Goal: Task Accomplishment & Management: Manage account settings

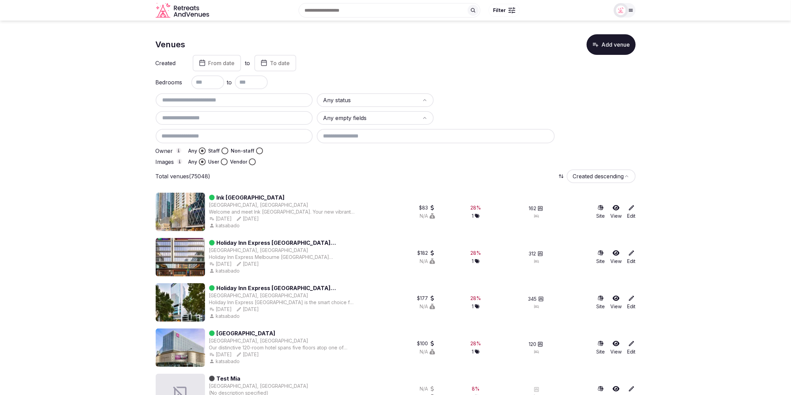
click at [622, 11] on img at bounding box center [621, 10] width 10 height 10
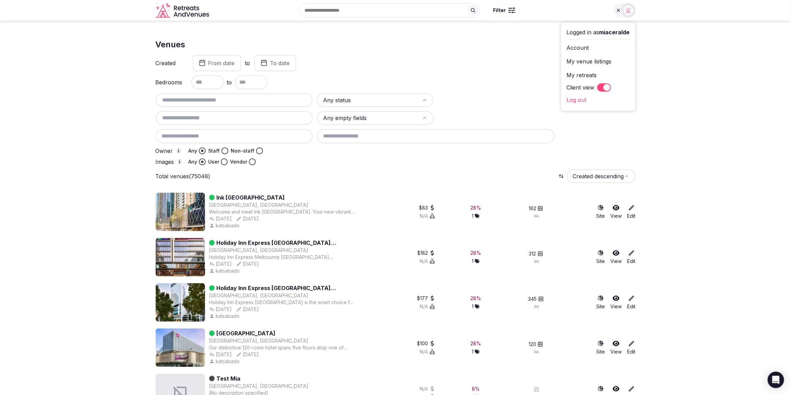
click at [599, 87] on button "Client view" at bounding box center [605, 87] width 14 height 8
click at [625, 61] on button "Staff admin" at bounding box center [598, 61] width 63 height 11
click at [582, 74] on link "Dashboard" at bounding box center [598, 73] width 63 height 11
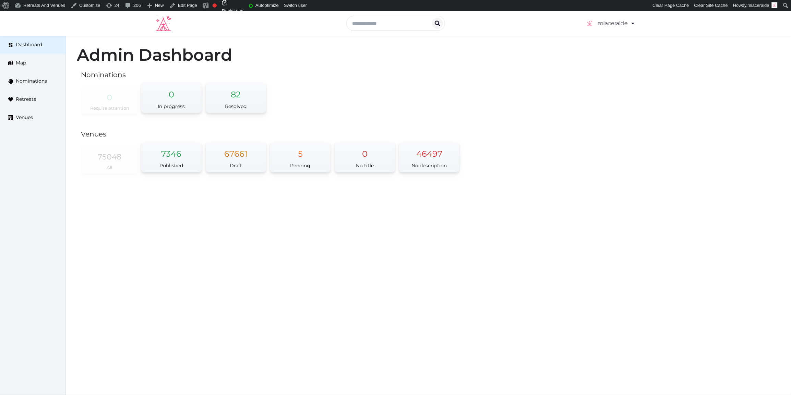
click at [596, 116] on div "Admin Dashboard Nominations 0 Require attention 0 In progress 82 Resolved Venue…" at bounding box center [429, 114] width 726 height 157
click at [297, 155] on div "5" at bounding box center [300, 151] width 60 height 18
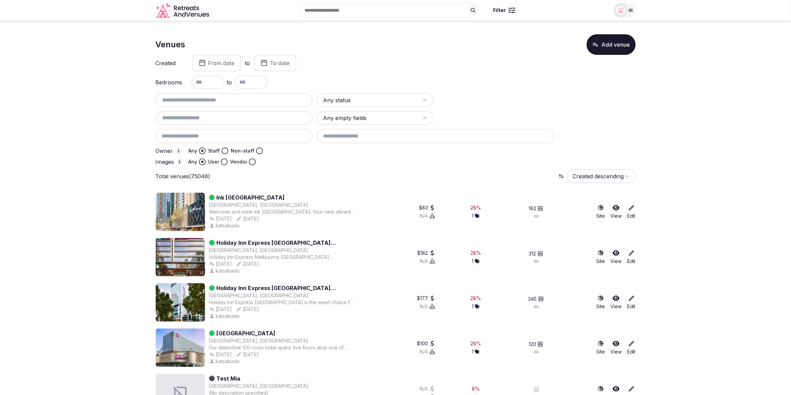
click at [188, 101] on input "text" at bounding box center [234, 100] width 152 height 8
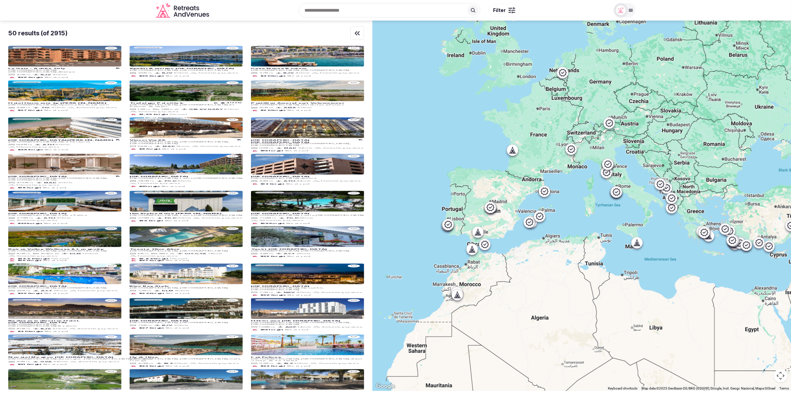
click at [617, 12] on img at bounding box center [621, 10] width 10 height 10
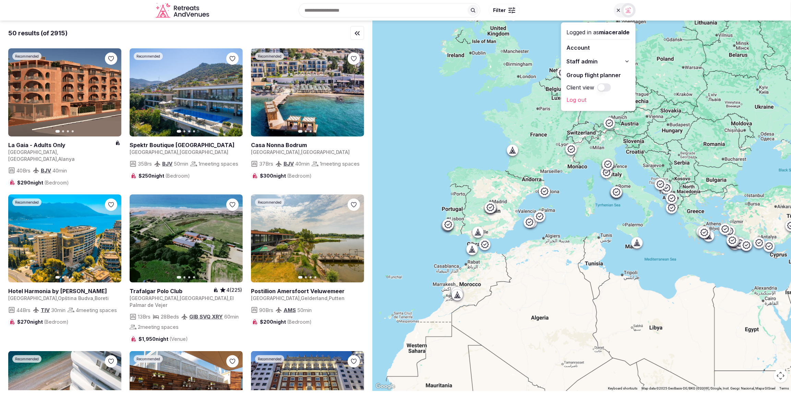
click at [260, 17] on div "Search Popular Destinations Toscana, Italy Riviera Maya, Mexico Indonesia, Bali…" at bounding box center [411, 11] width 398 height 30
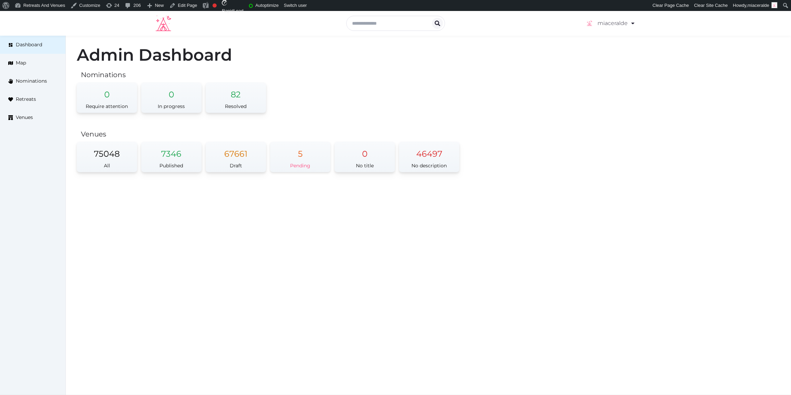
click at [296, 162] on div "Pending" at bounding box center [300, 166] width 60 height 13
drag, startPoint x: 585, startPoint y: 154, endPoint x: 578, endPoint y: 151, distance: 7.7
click at [585, 154] on div "Admin Dashboard Nominations 0 Require attention 0 In progress 82 Resolved Venue…" at bounding box center [429, 114] width 726 height 157
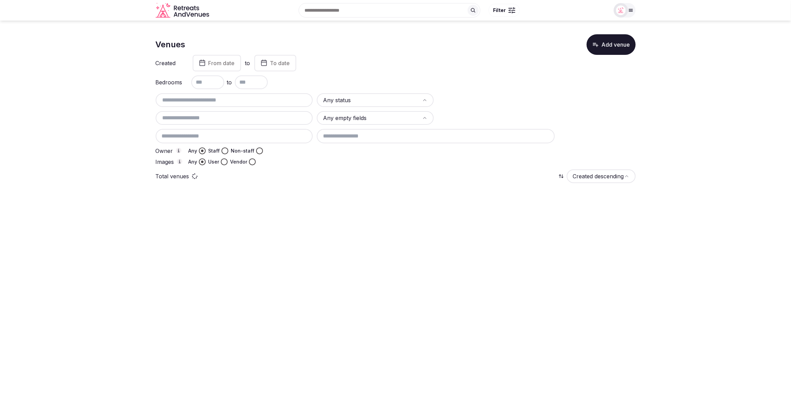
click at [370, 102] on html "Search Popular Destinations [GEOGRAPHIC_DATA], [GEOGRAPHIC_DATA] [GEOGRAPHIC_DA…" at bounding box center [395, 197] width 791 height 395
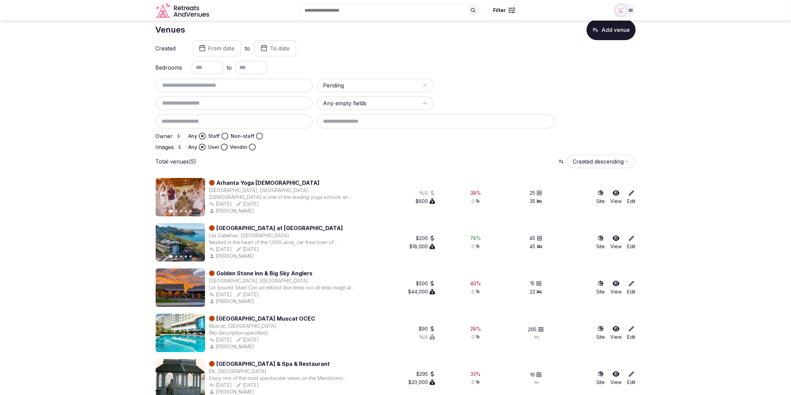
scroll to position [25, 0]
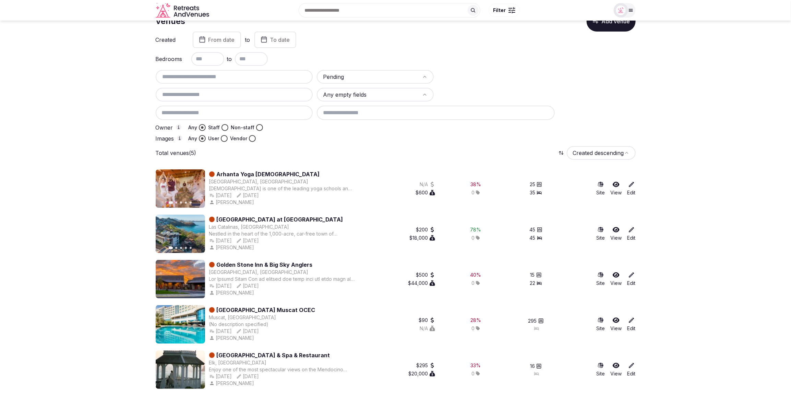
click at [630, 185] on icon at bounding box center [631, 184] width 7 height 7
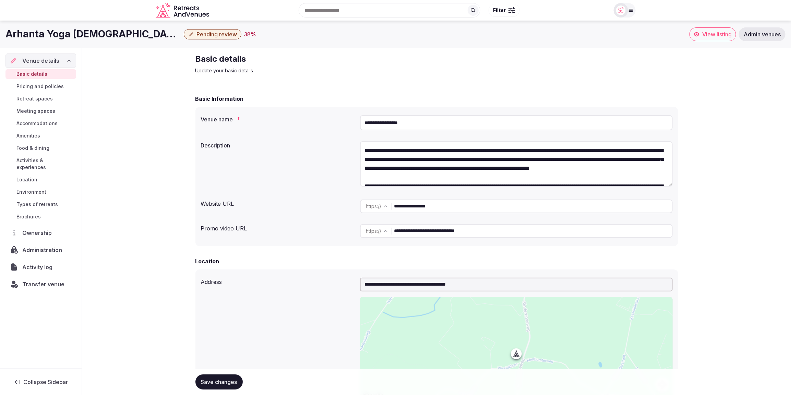
click at [189, 35] on icon "button" at bounding box center [191, 34] width 4 height 4
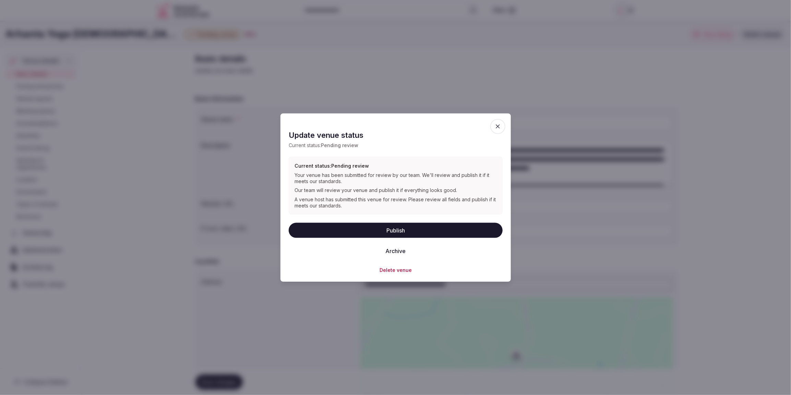
click at [403, 250] on button "Archive" at bounding box center [395, 251] width 31 height 15
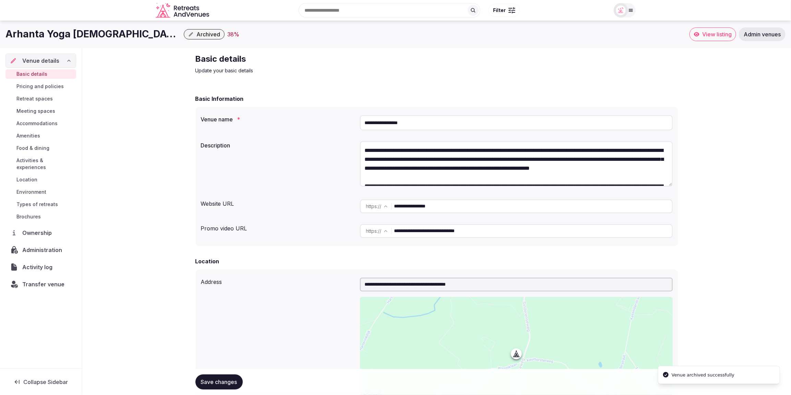
click at [470, 67] on div "Basic details Update your basic details" at bounding box center [437, 64] width 483 height 21
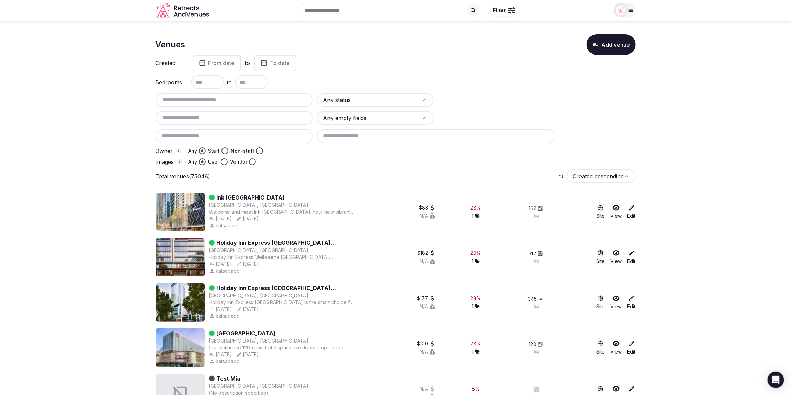
click at [188, 101] on input "text" at bounding box center [234, 100] width 152 height 8
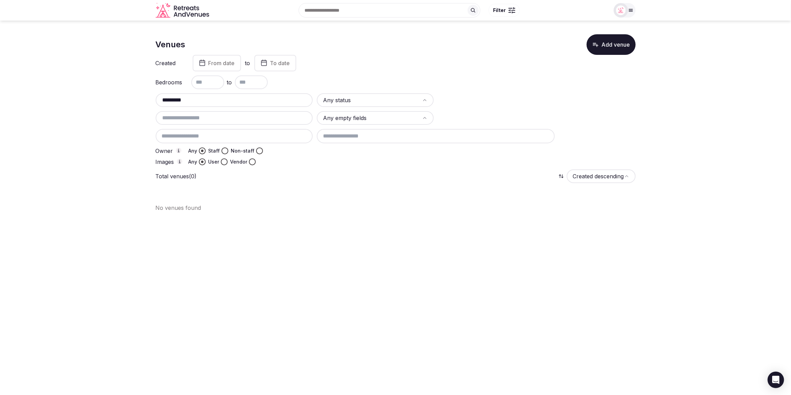
click at [174, 101] on input "*********" at bounding box center [234, 100] width 152 height 8
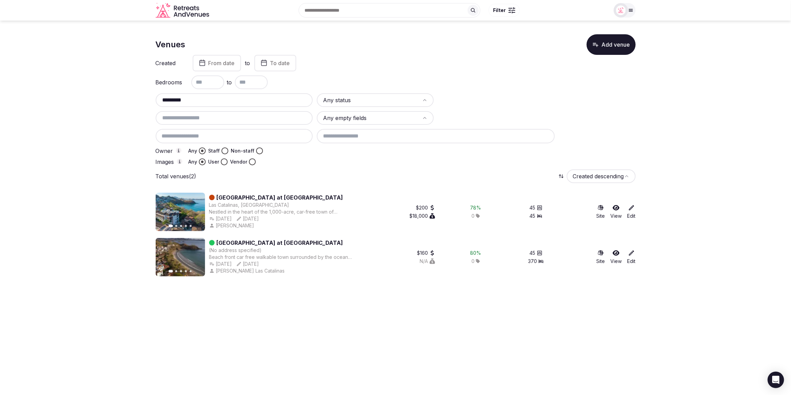
type input "*********"
click at [629, 209] on icon at bounding box center [631, 207] width 5 height 5
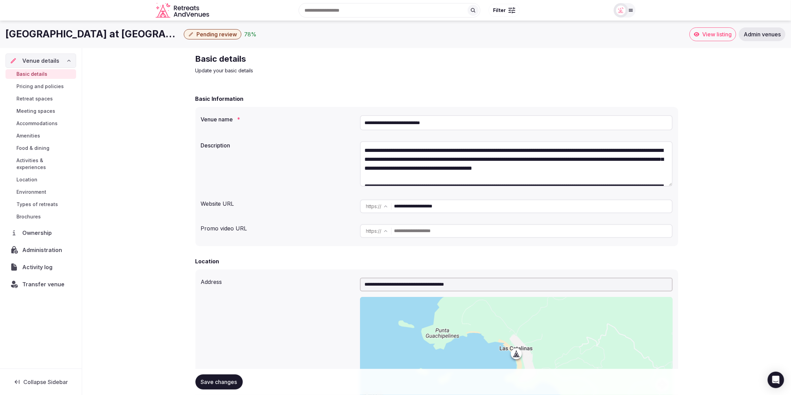
click at [197, 37] on span "Pending review" at bounding box center [217, 34] width 40 height 7
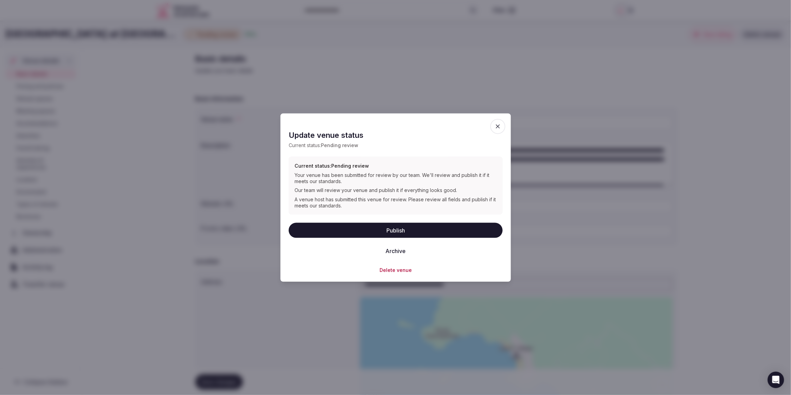
click at [400, 250] on button "Archive" at bounding box center [395, 251] width 31 height 15
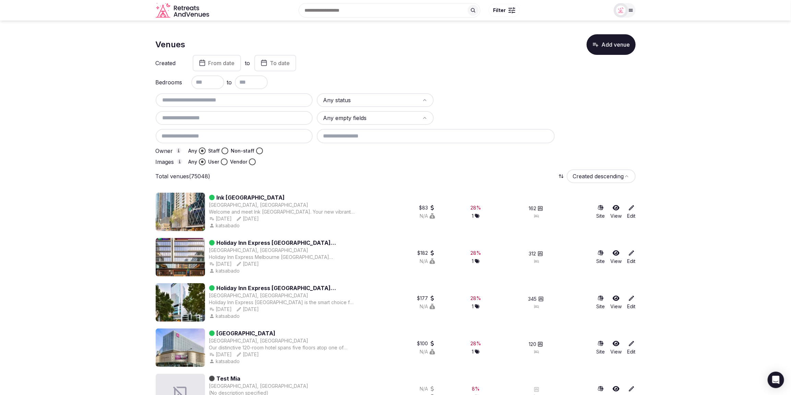
scroll to position [0, 0]
drag, startPoint x: 347, startPoint y: 170, endPoint x: 343, endPoint y: 168, distance: 4.8
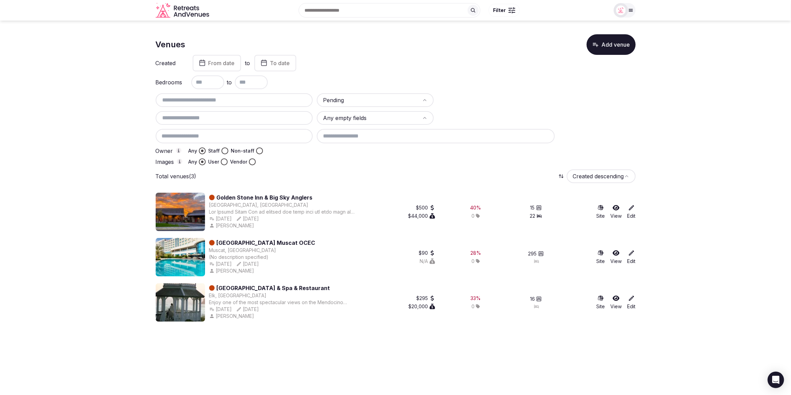
scroll to position [0, 0]
click at [629, 256] on icon at bounding box center [631, 253] width 7 height 7
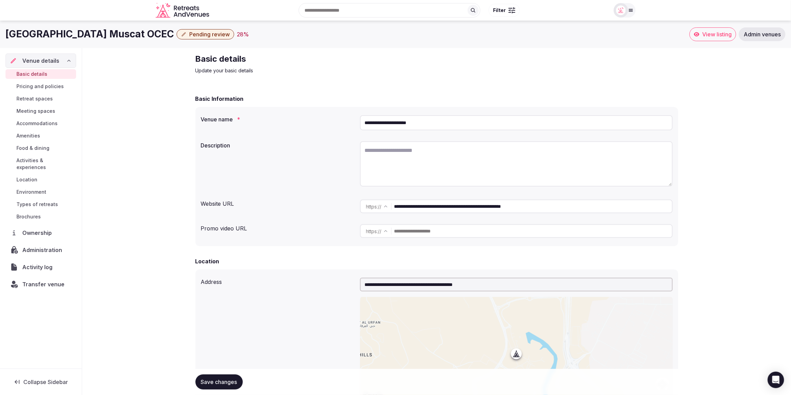
drag, startPoint x: 137, startPoint y: 34, endPoint x: 2, endPoint y: 33, distance: 134.5
click at [4, 33] on div "Crowne Plaza Muscat OCEC Pending review 28 % View listing Admin venues" at bounding box center [397, 34] width 795 height 14
copy h1 "Crowne Plaza Muscat OCEC"
